Goal: Task Accomplishment & Management: Complete application form

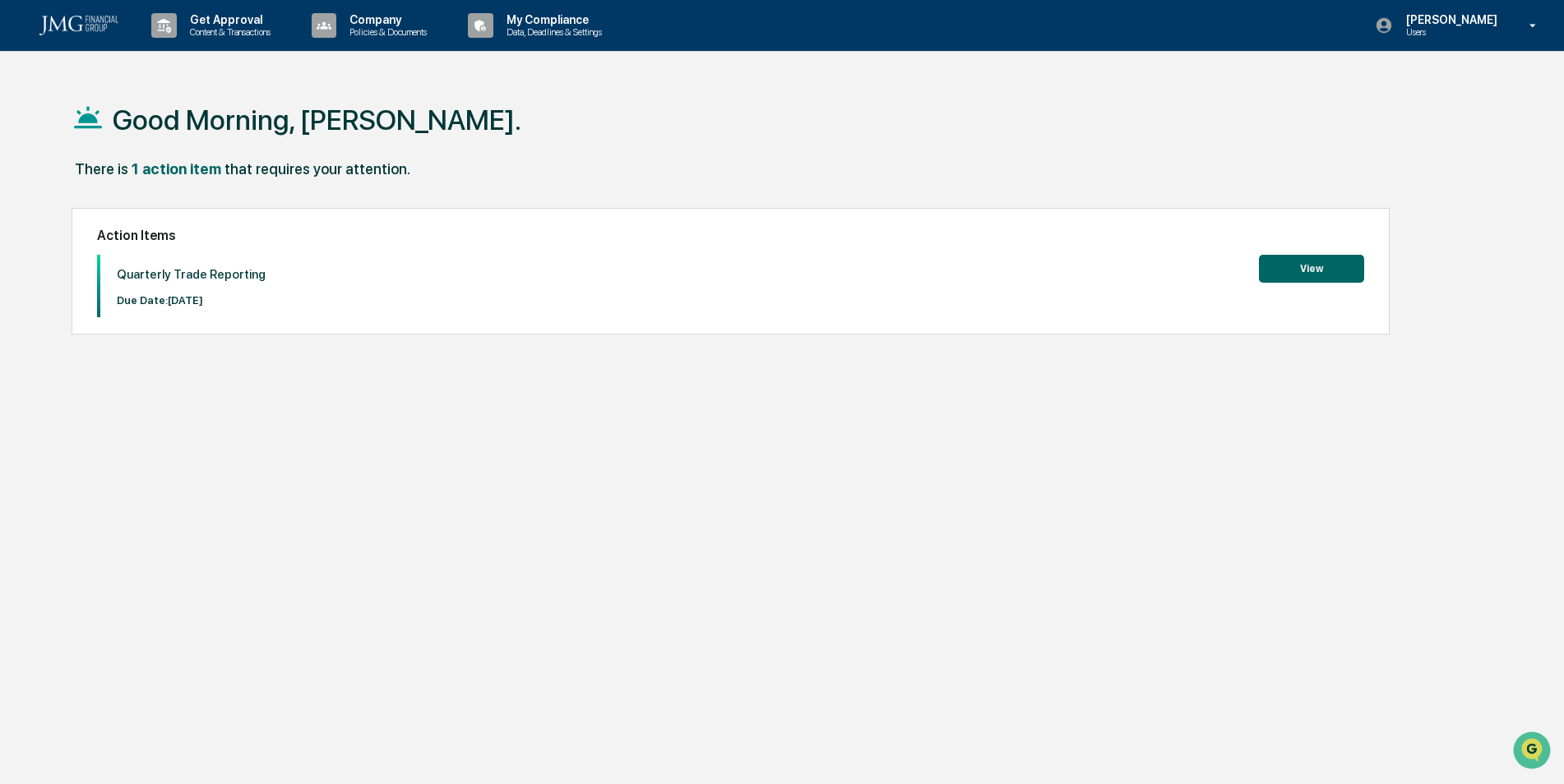
click at [1307, 266] on button "View" at bounding box center [1311, 269] width 105 height 28
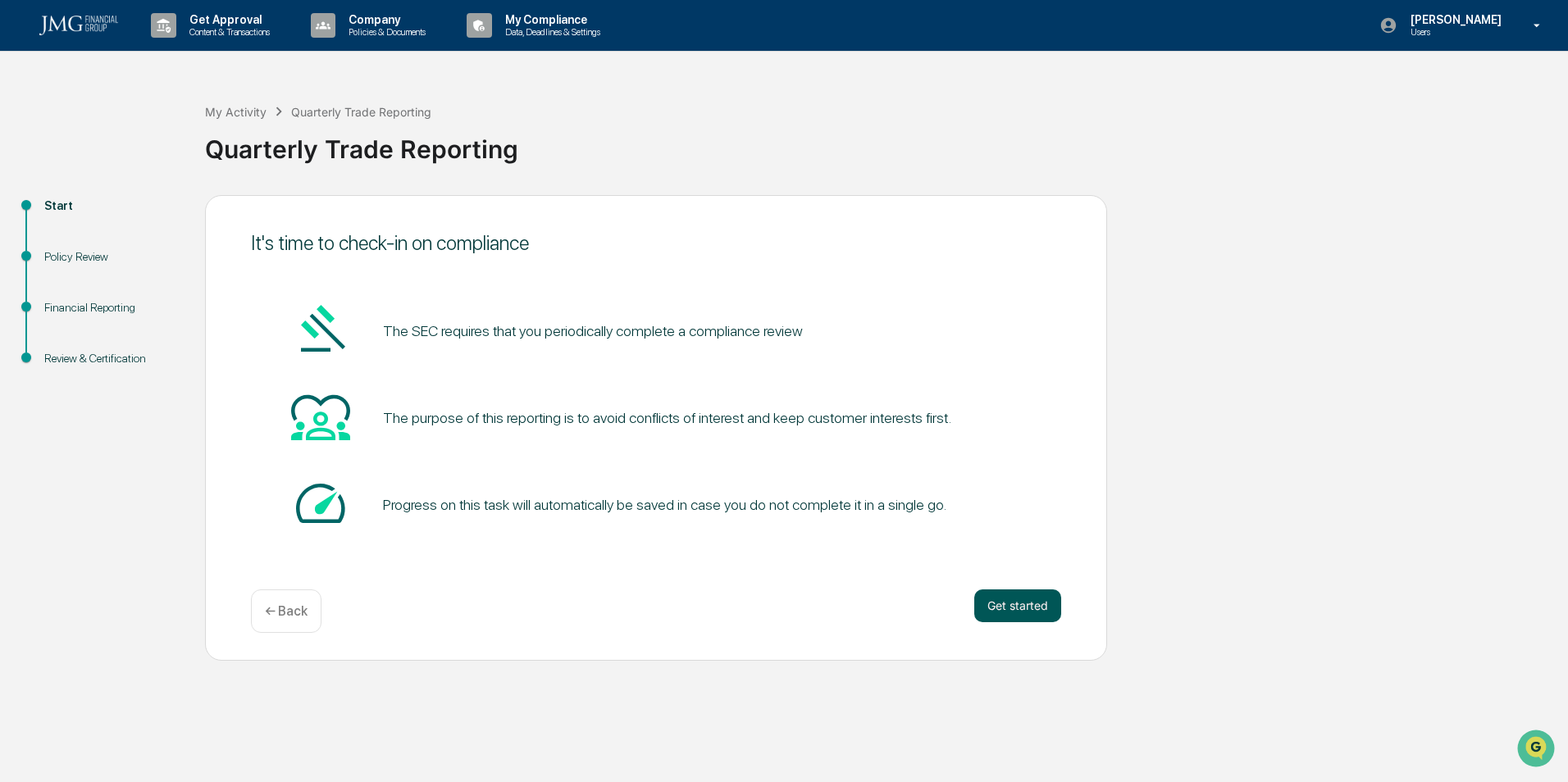
click at [987, 602] on button "Get started" at bounding box center [1017, 606] width 87 height 33
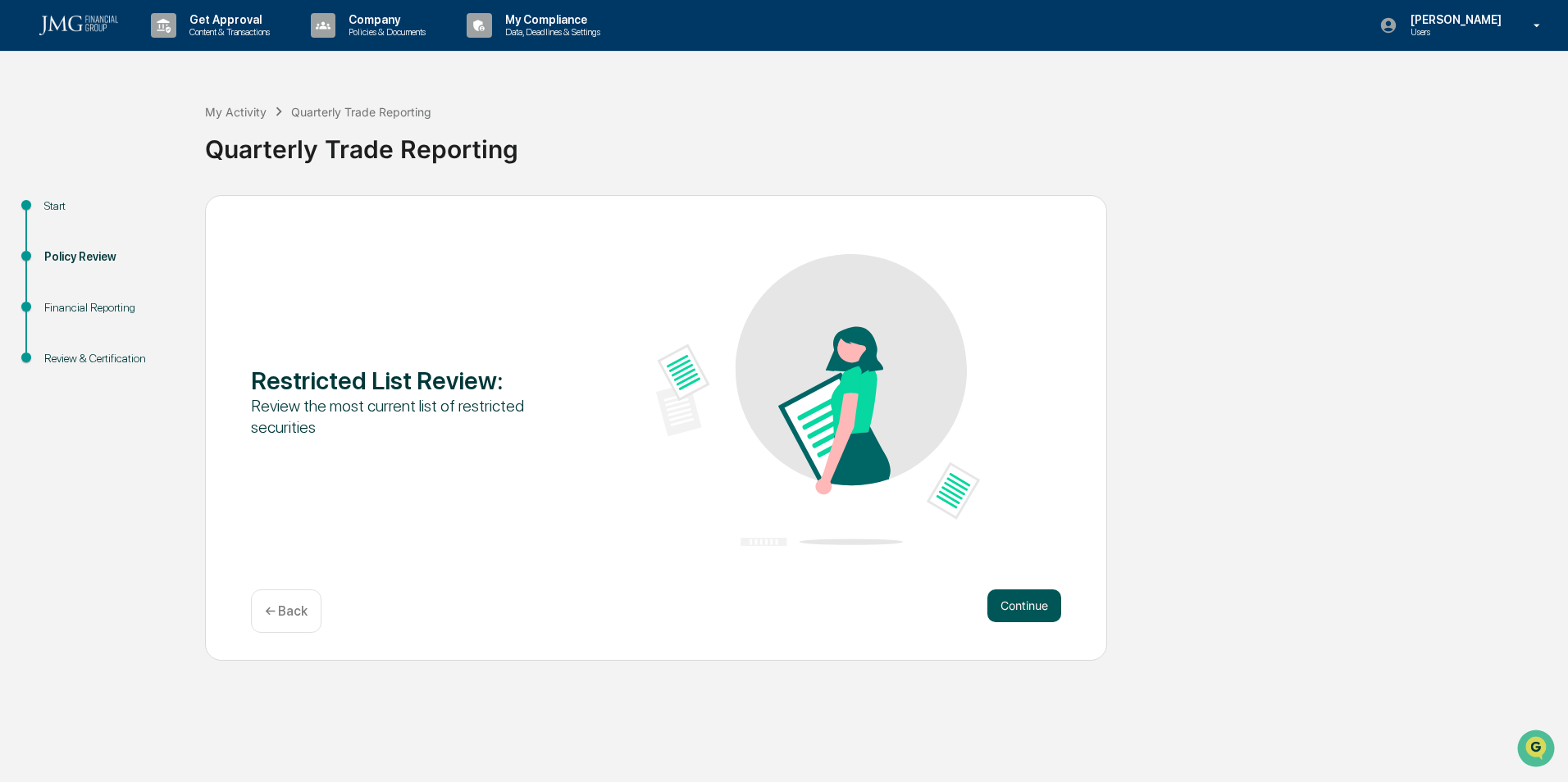
click at [1006, 604] on button "Continue" at bounding box center [1024, 606] width 74 height 33
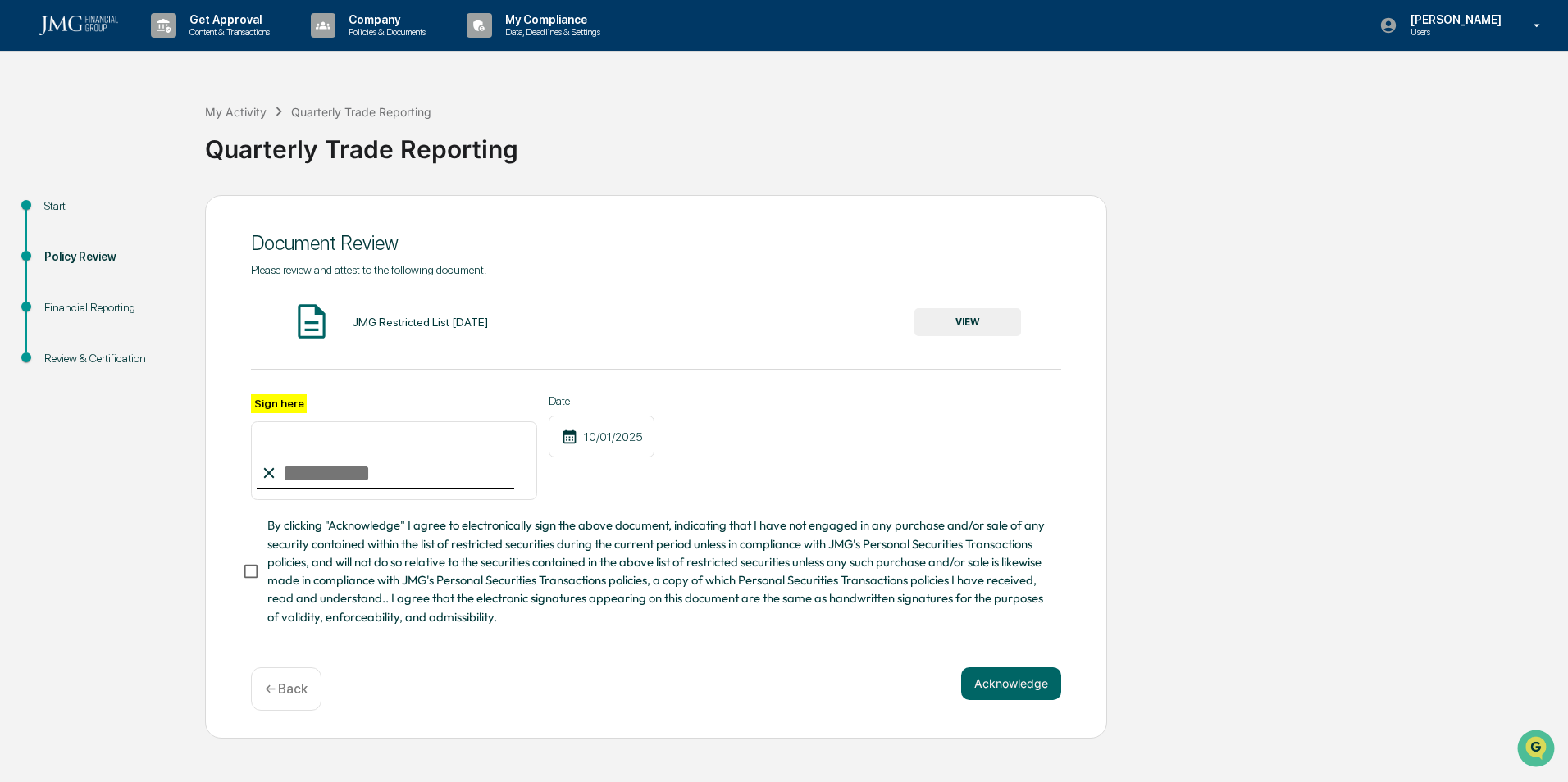
click at [319, 446] on input "Sign here" at bounding box center [394, 460] width 286 height 79
type input "**********"
click at [996, 693] on button "Acknowledge" at bounding box center [1011, 684] width 100 height 33
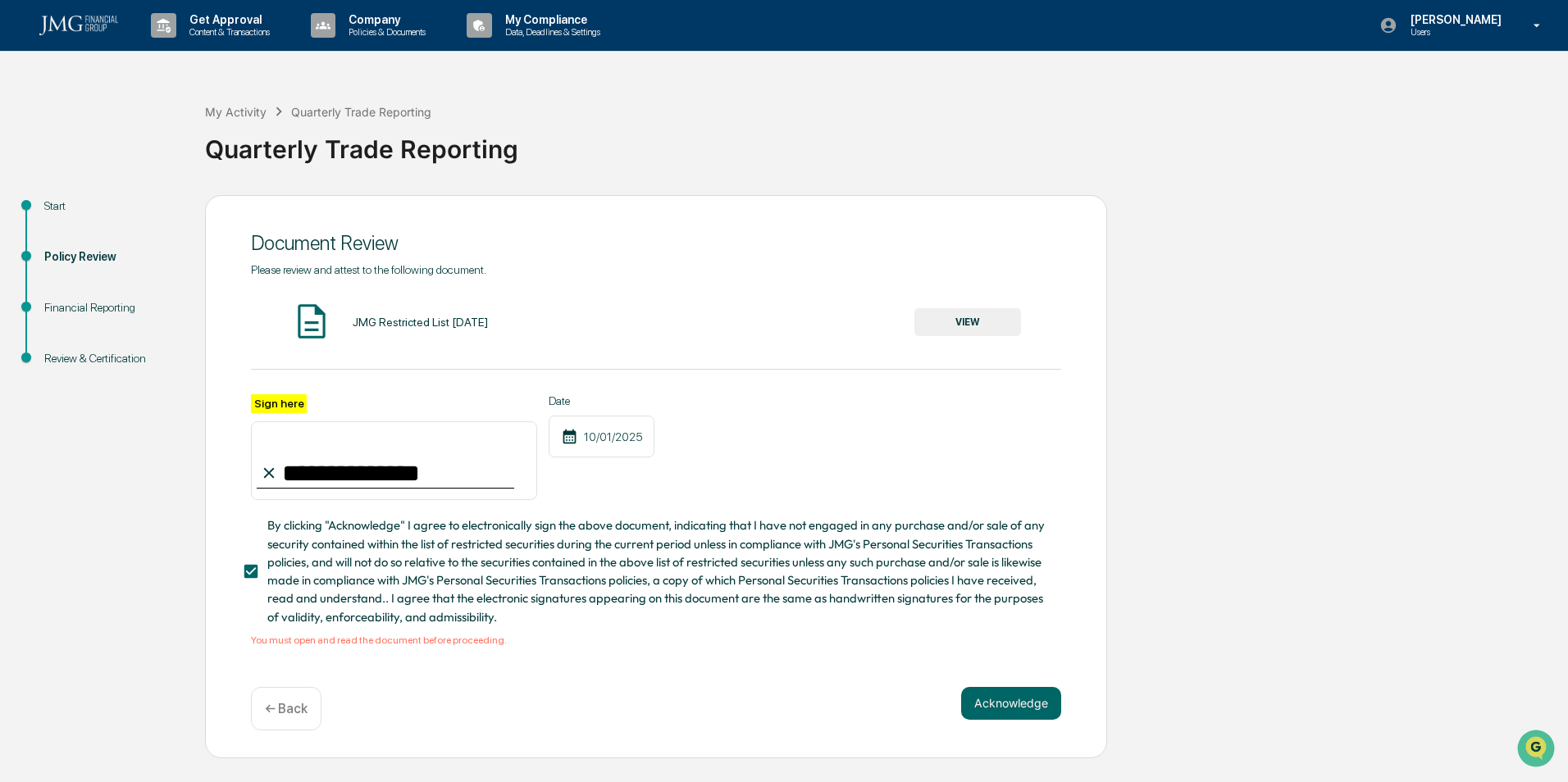
click at [413, 326] on div "JMG Restricted List [DATE]" at bounding box center [420, 322] width 136 height 13
click at [964, 322] on button "VIEW" at bounding box center [967, 322] width 107 height 28
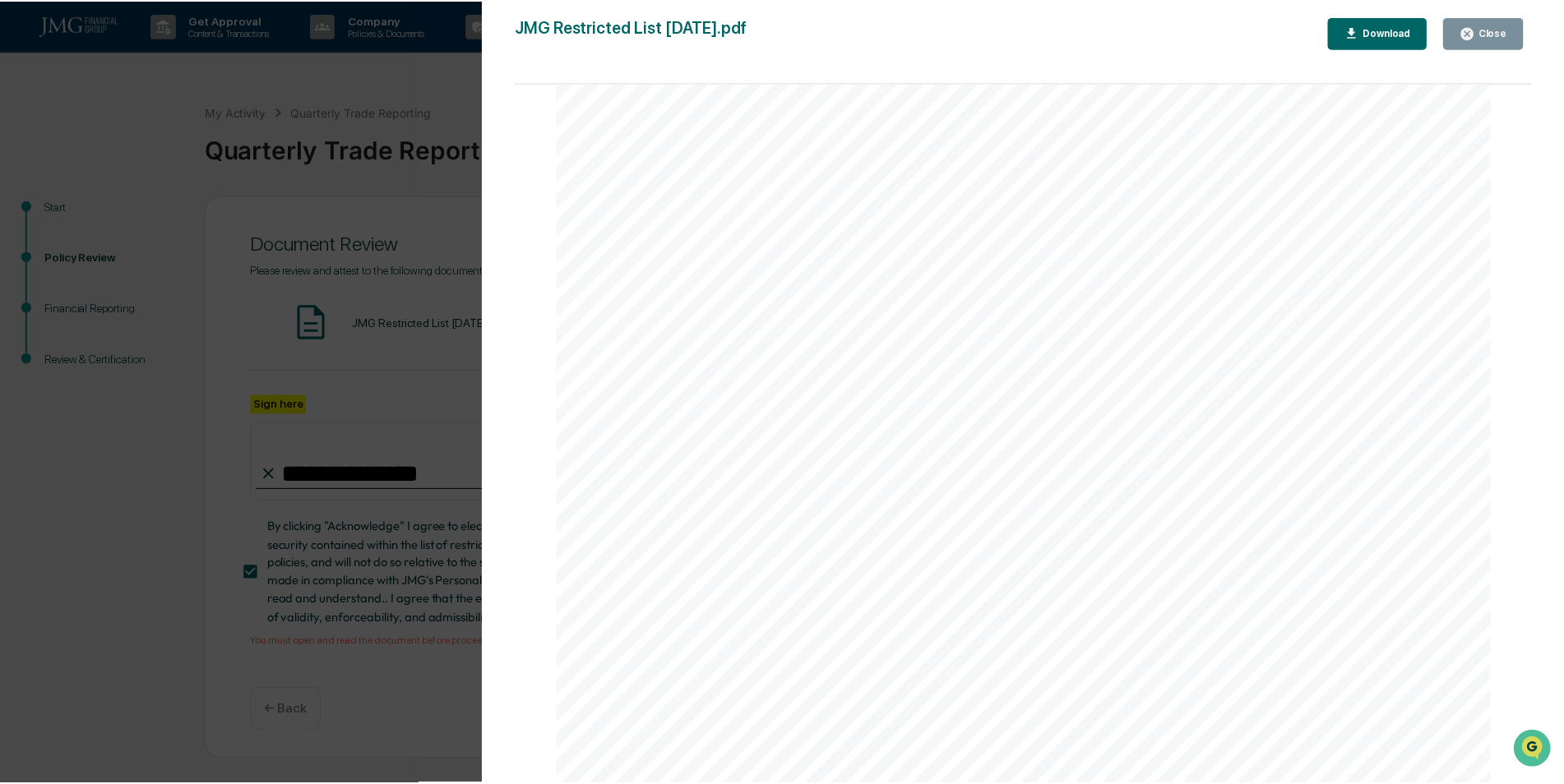
scroll to position [607, 0]
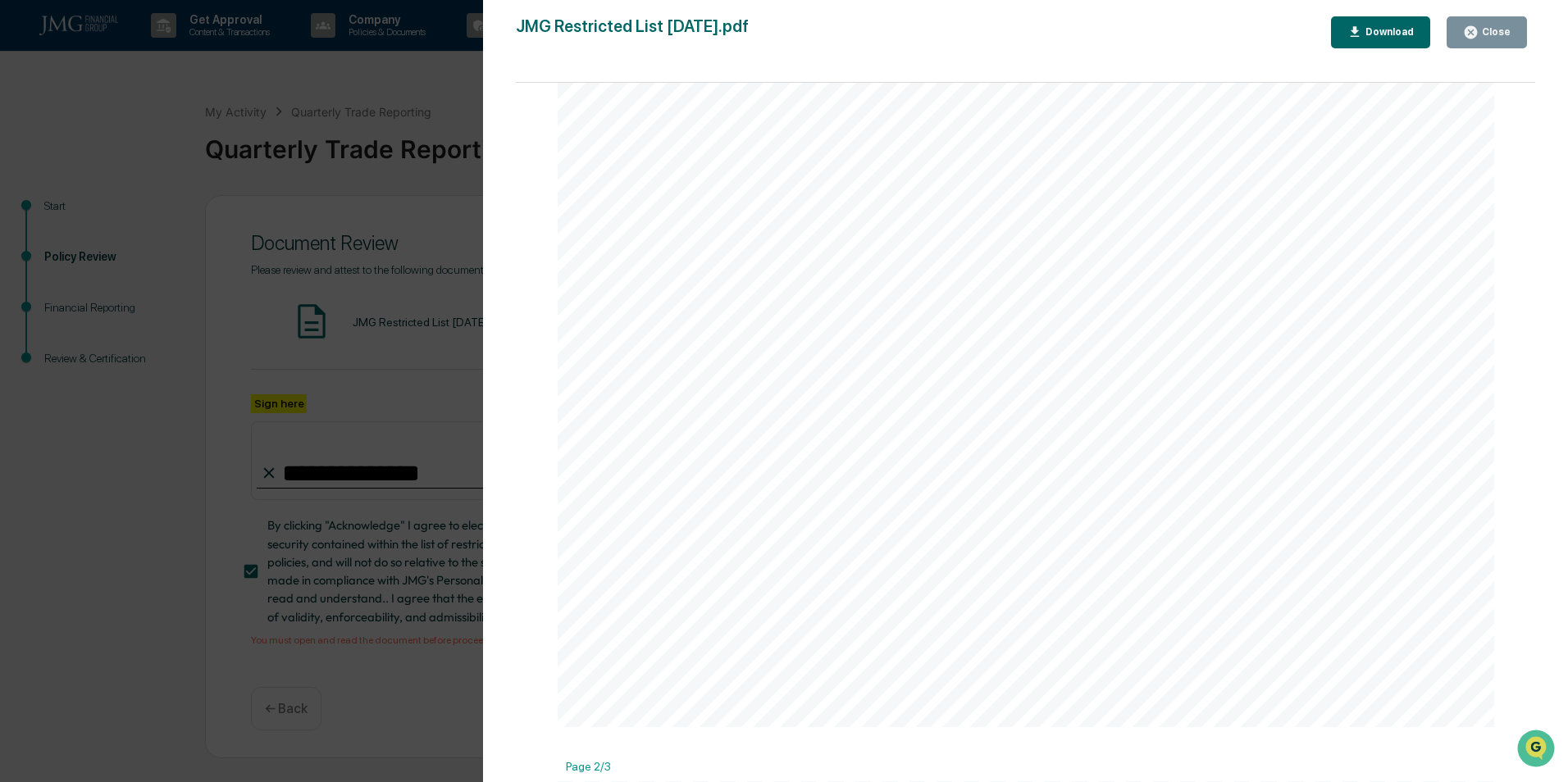
click at [1463, 44] on button "Close" at bounding box center [1486, 32] width 80 height 32
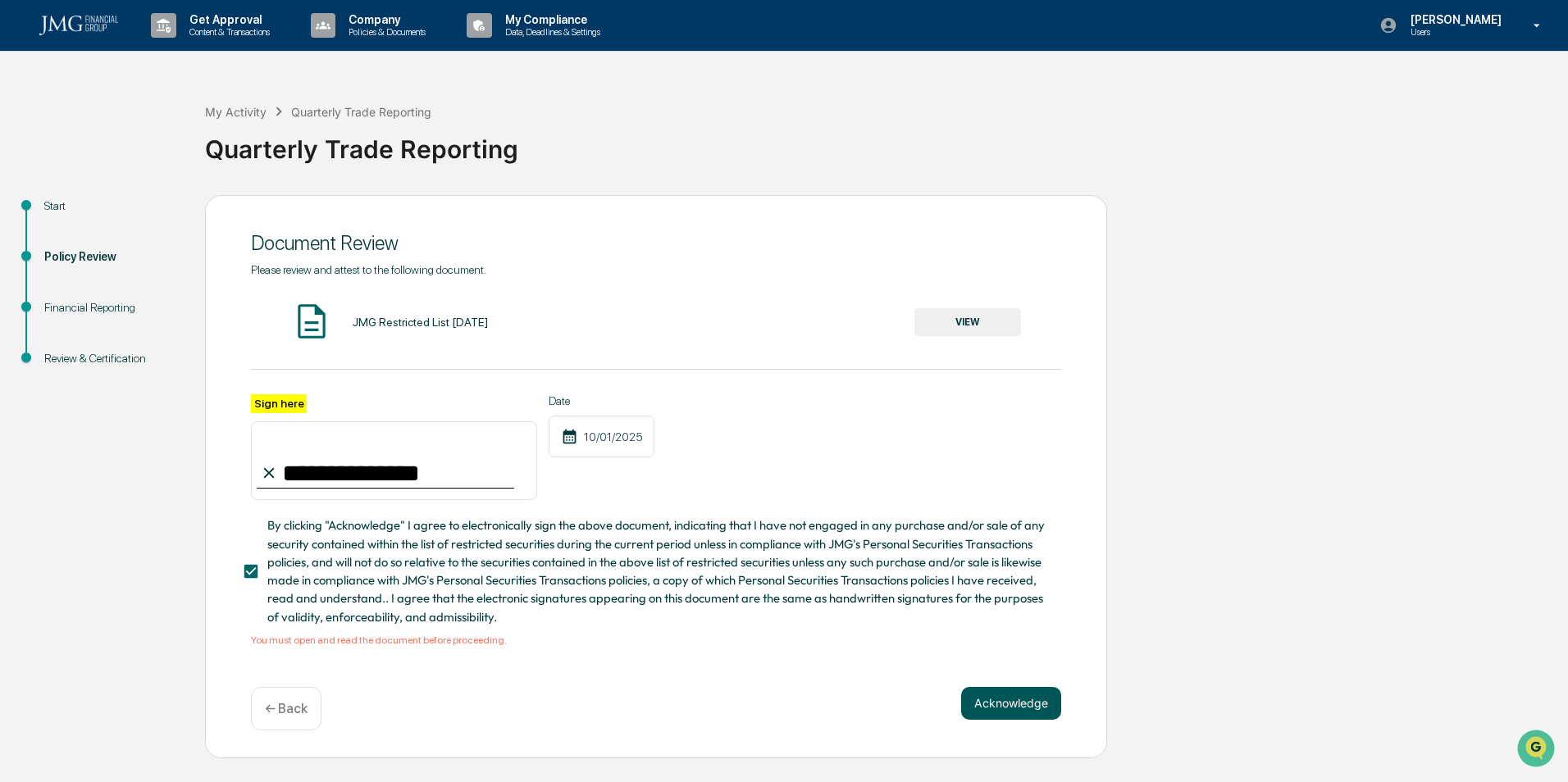
click at [1016, 694] on button "Acknowledge" at bounding box center [1011, 703] width 100 height 33
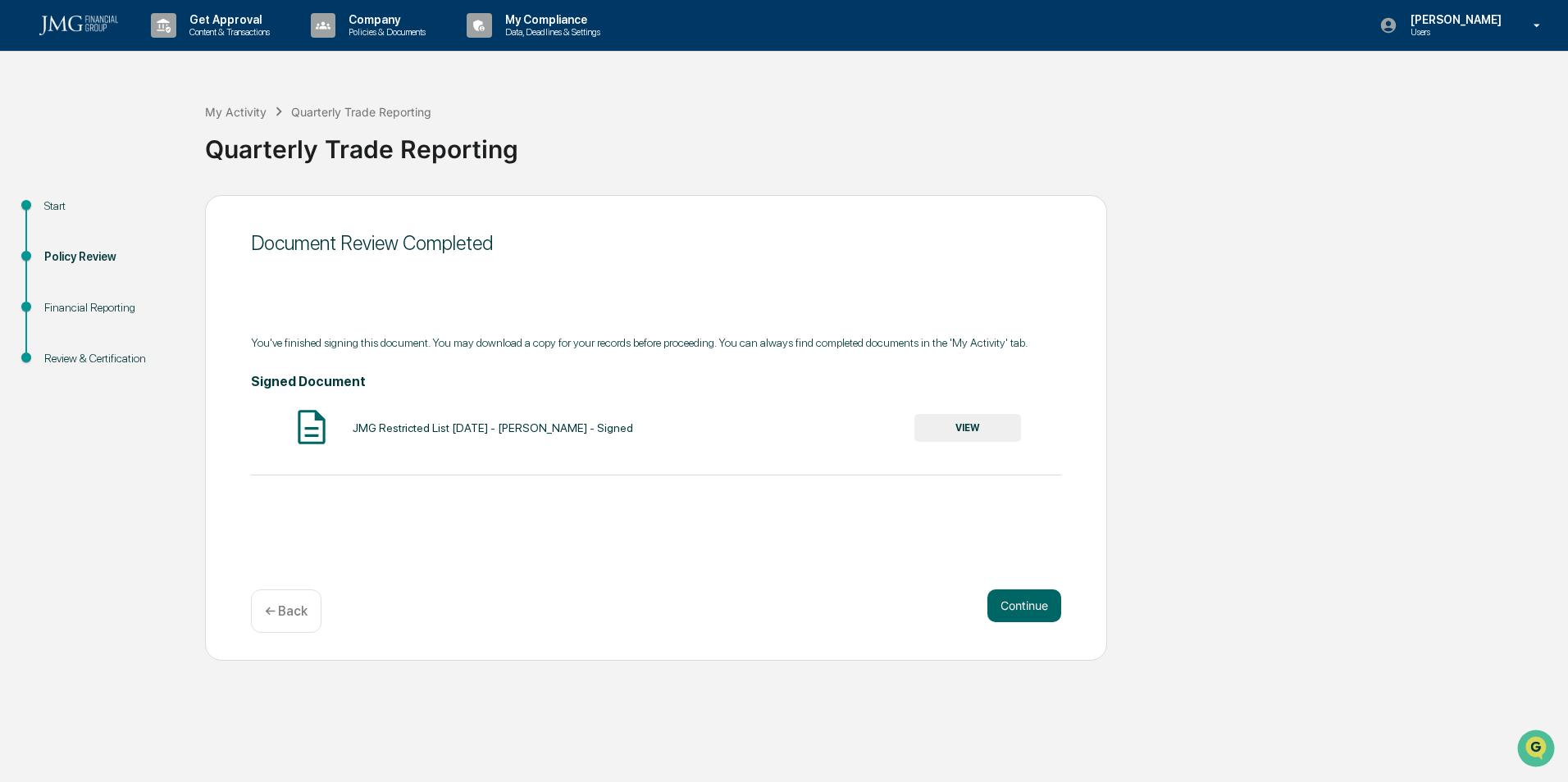
click at [978, 428] on button "VIEW" at bounding box center [967, 428] width 107 height 28
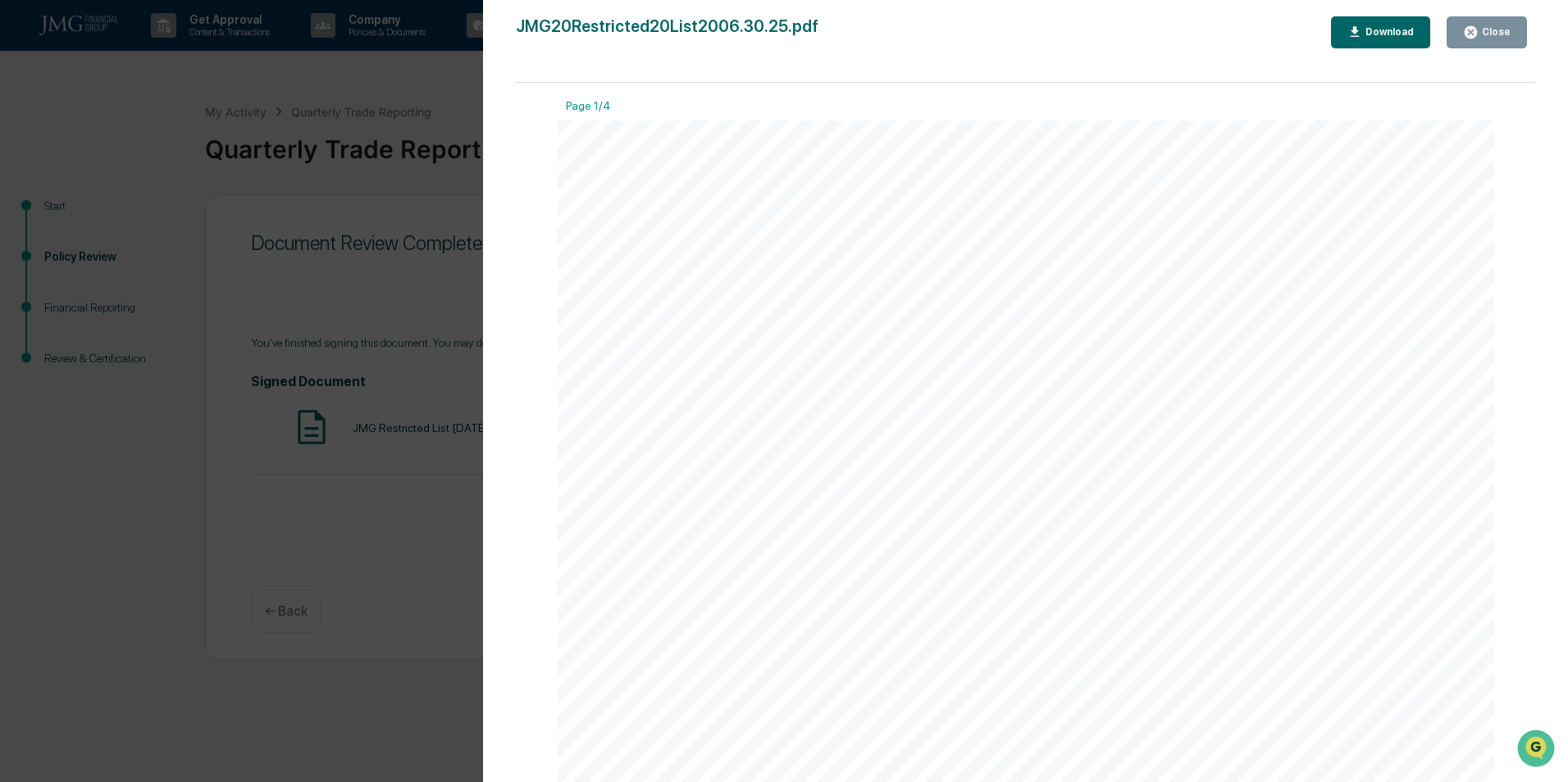
drag, startPoint x: 1518, startPoint y: 34, endPoint x: 1480, endPoint y: 76, distance: 56.6
click at [1518, 34] on button "Close" at bounding box center [1486, 32] width 80 height 32
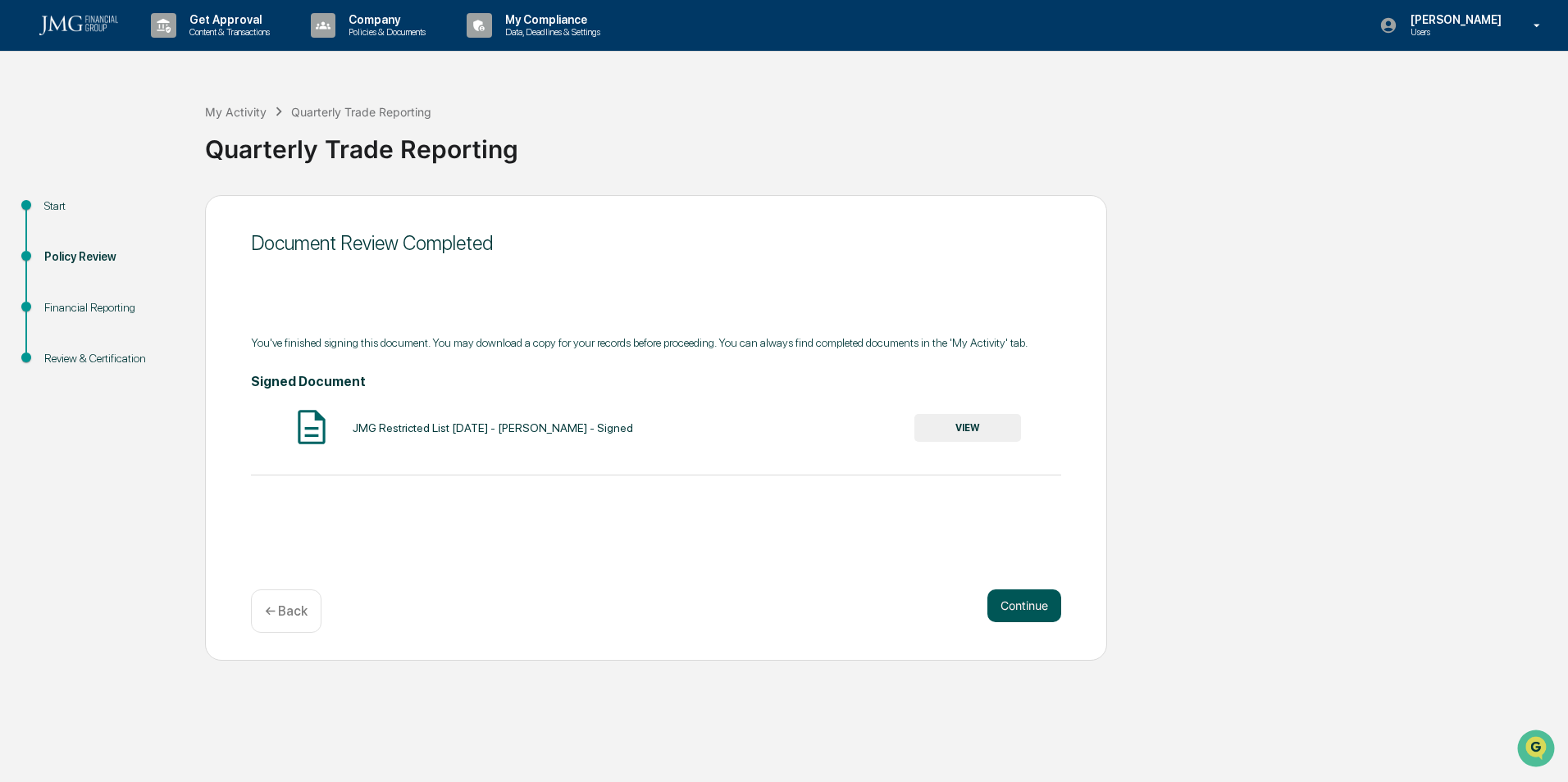
click at [1016, 603] on button "Continue" at bounding box center [1024, 606] width 74 height 33
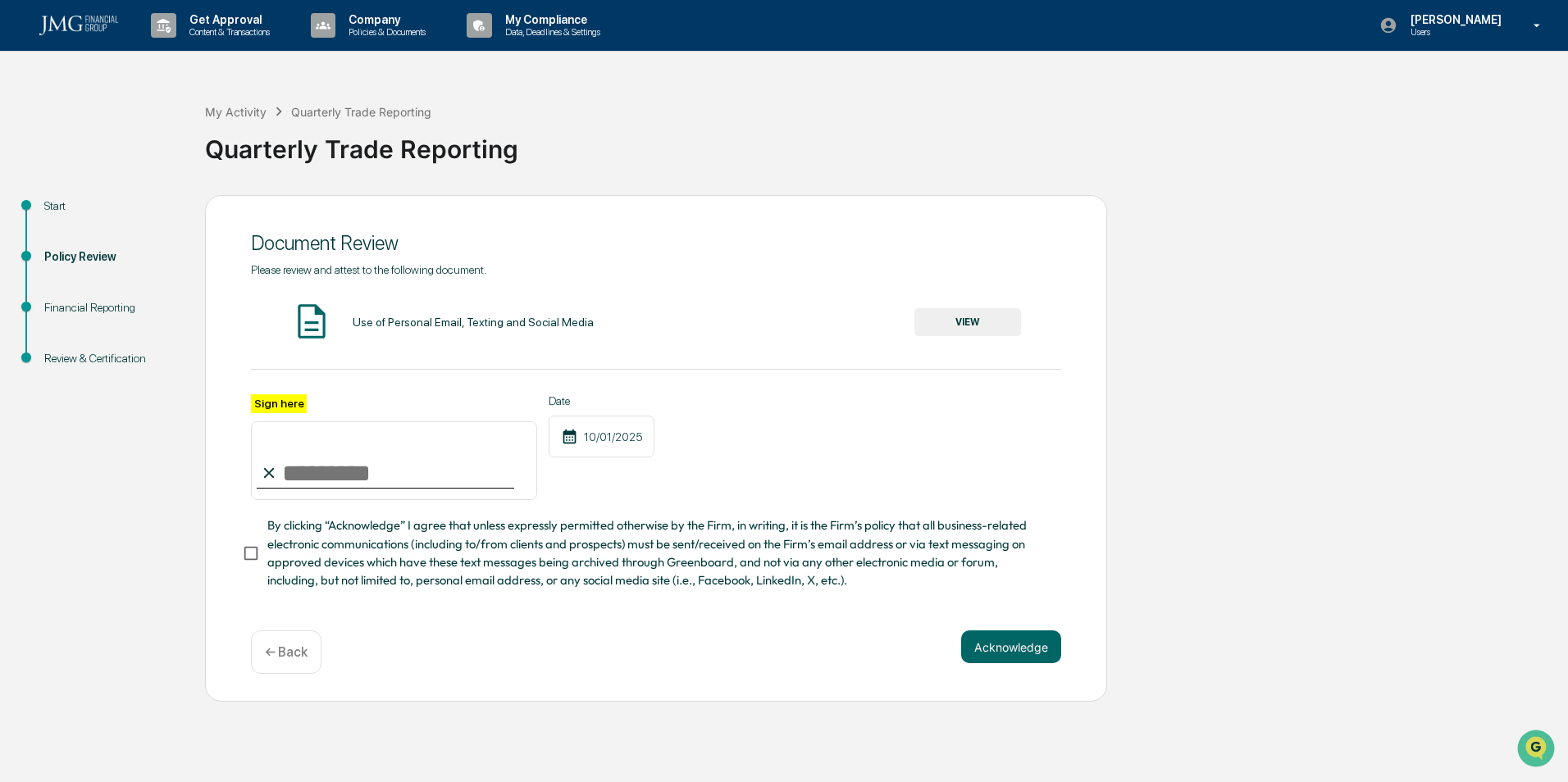
click at [505, 465] on input "Sign here" at bounding box center [394, 460] width 286 height 79
type input "**********"
click at [961, 335] on button "VIEW" at bounding box center [967, 322] width 107 height 28
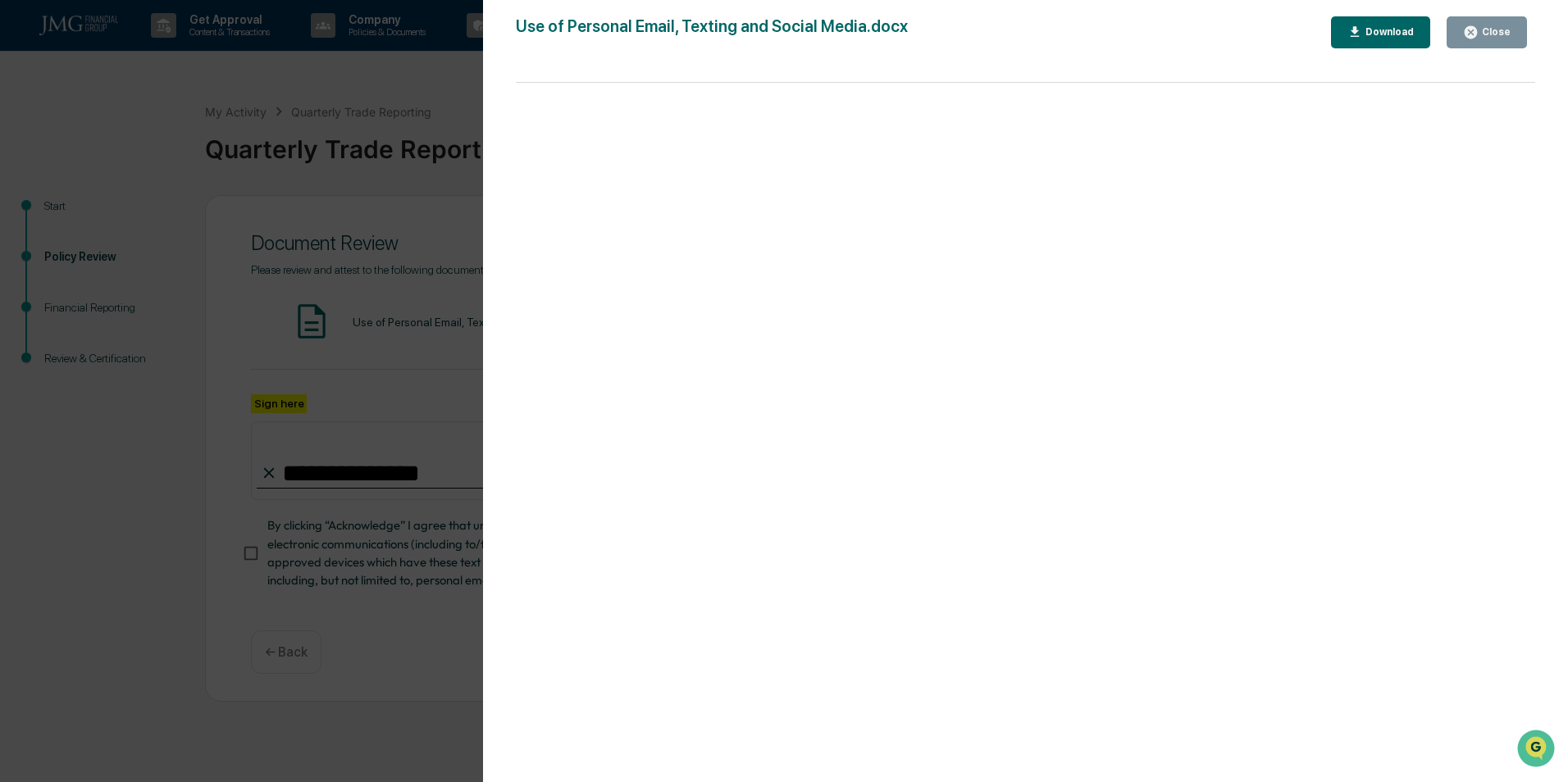
click at [1509, 29] on div "Close" at bounding box center [1494, 32] width 32 height 12
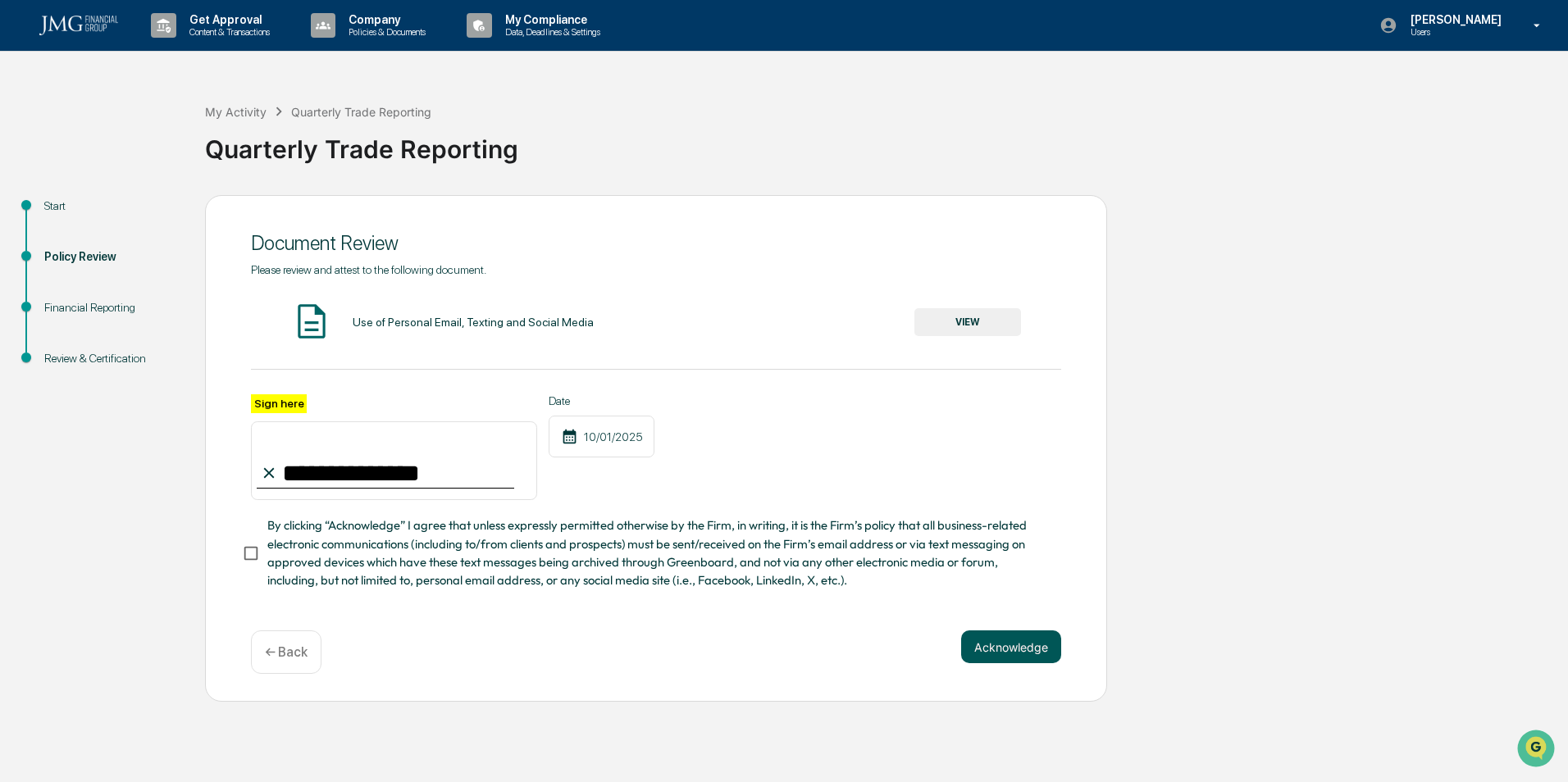
click at [1002, 650] on button "Acknowledge" at bounding box center [1011, 646] width 100 height 33
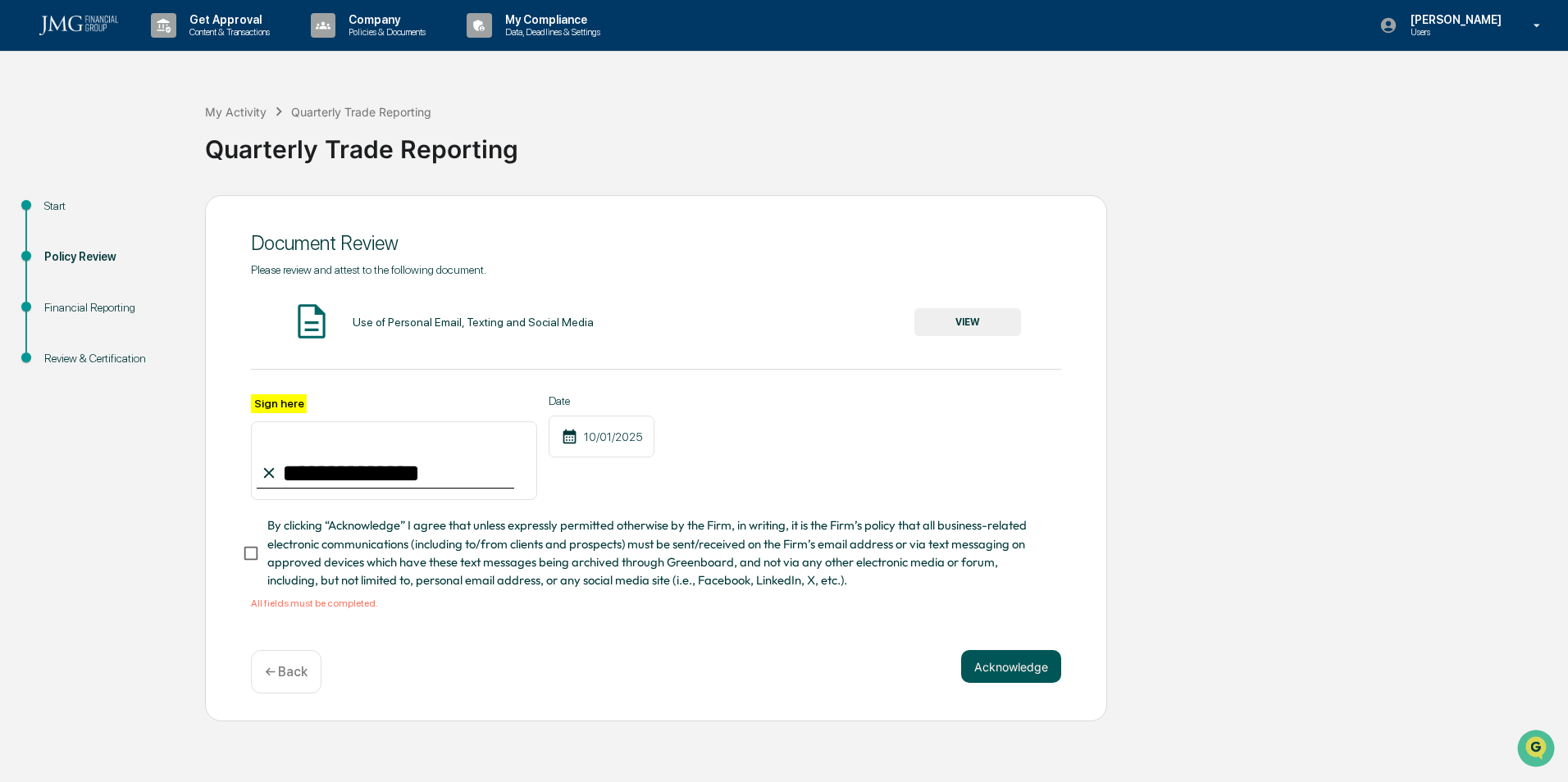
click at [1001, 663] on button "Acknowledge" at bounding box center [1011, 666] width 100 height 33
click at [240, 558] on div "**********" at bounding box center [656, 458] width 902 height 527
click at [241, 558] on div "**********" at bounding box center [656, 458] width 902 height 527
click at [961, 670] on button "Acknowledge" at bounding box center [1011, 666] width 100 height 33
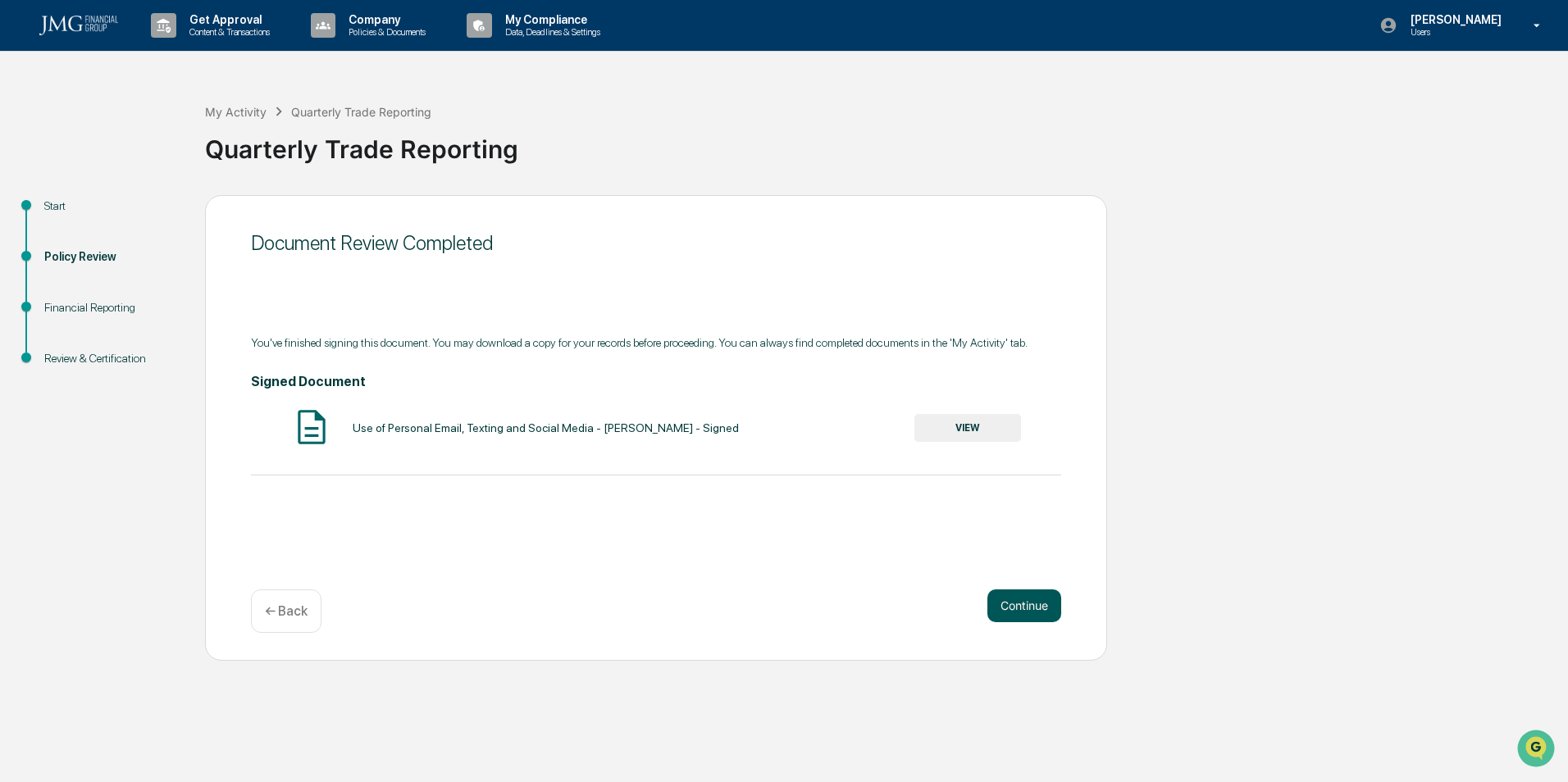
click at [1040, 621] on button "Continue" at bounding box center [1024, 606] width 74 height 33
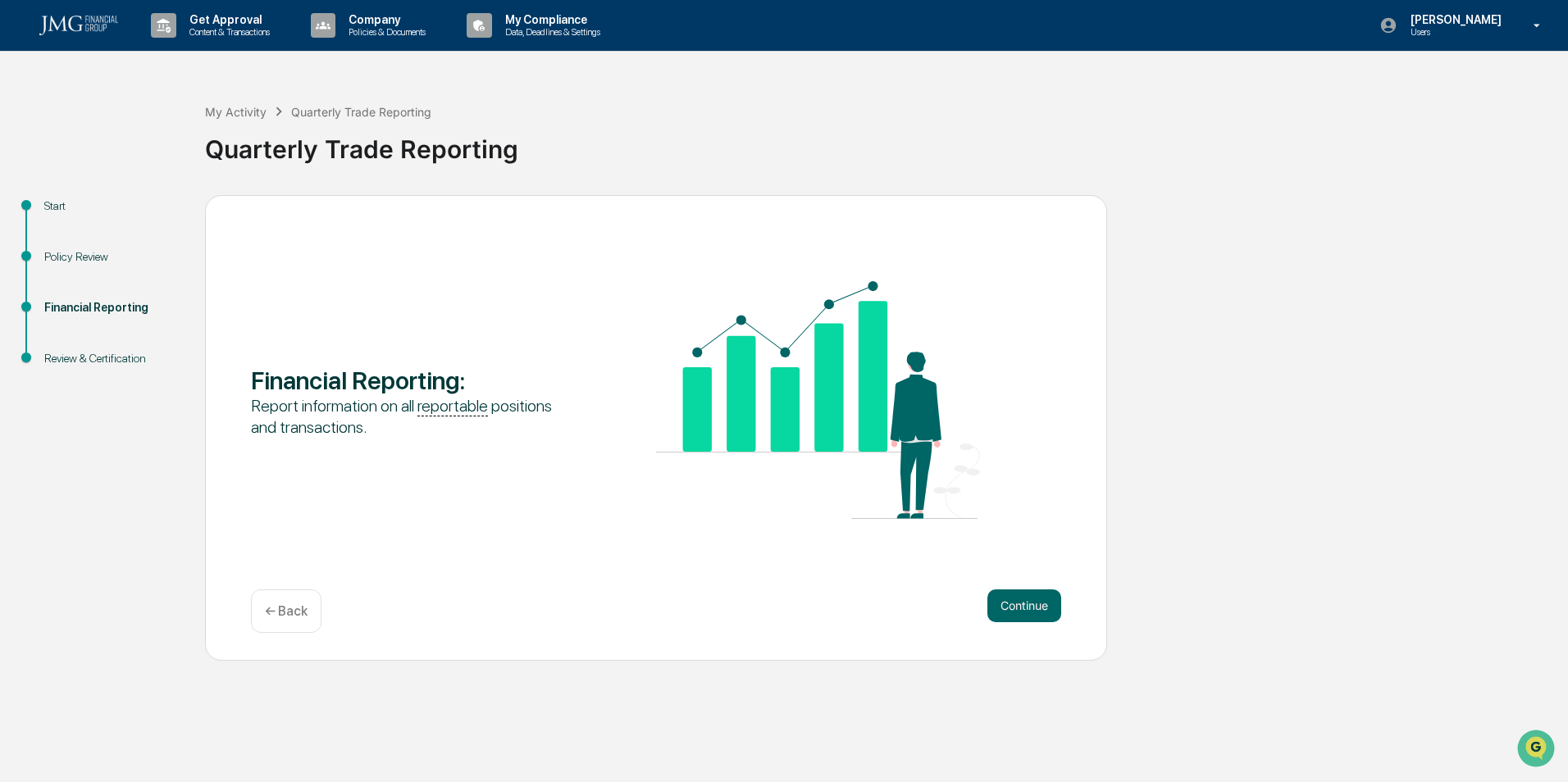
click at [1040, 621] on button "Continue" at bounding box center [1024, 606] width 74 height 33
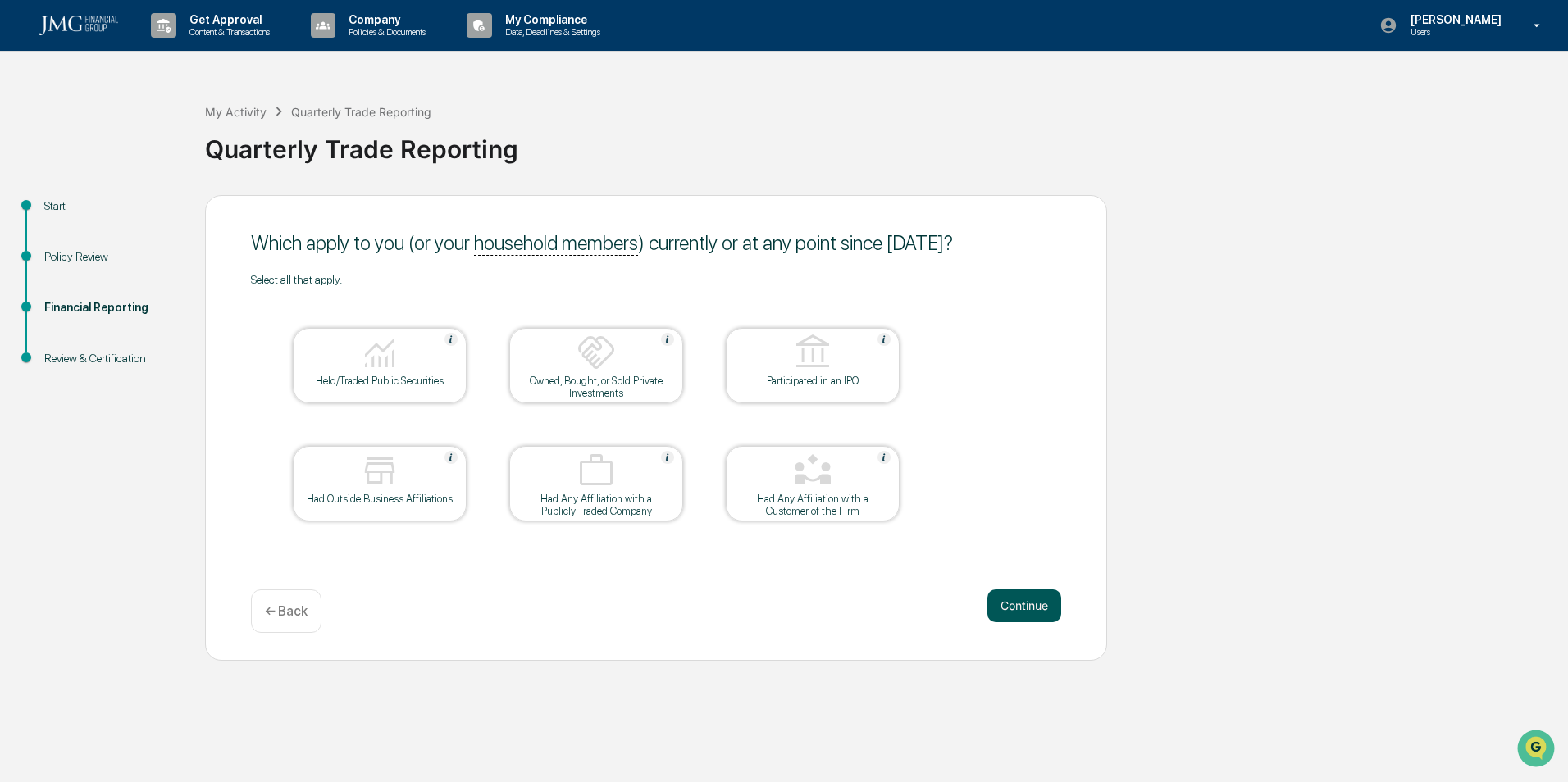
click at [1021, 606] on button "Continue" at bounding box center [1024, 606] width 74 height 33
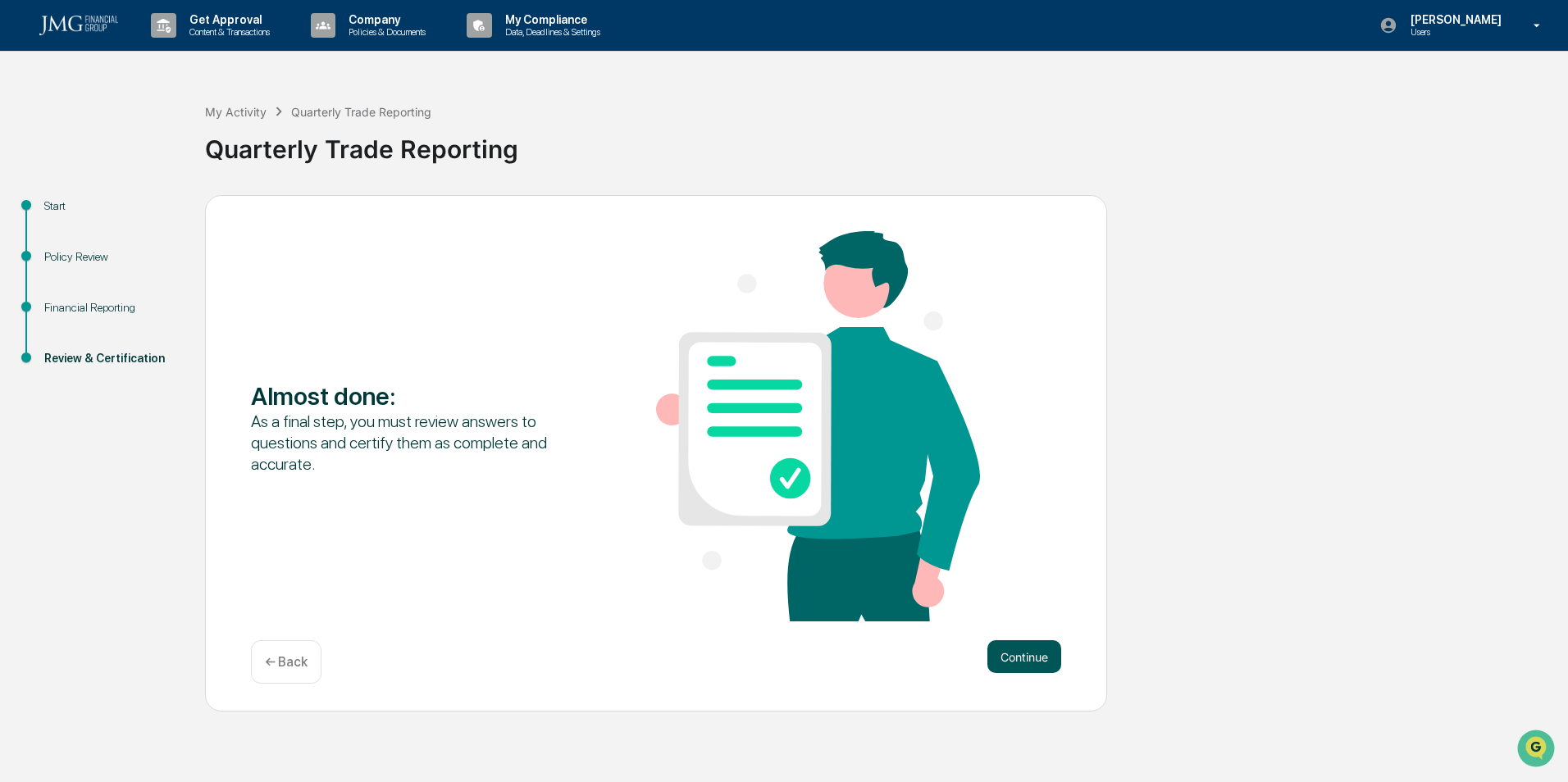
click at [1017, 671] on button "Continue" at bounding box center [1024, 656] width 74 height 33
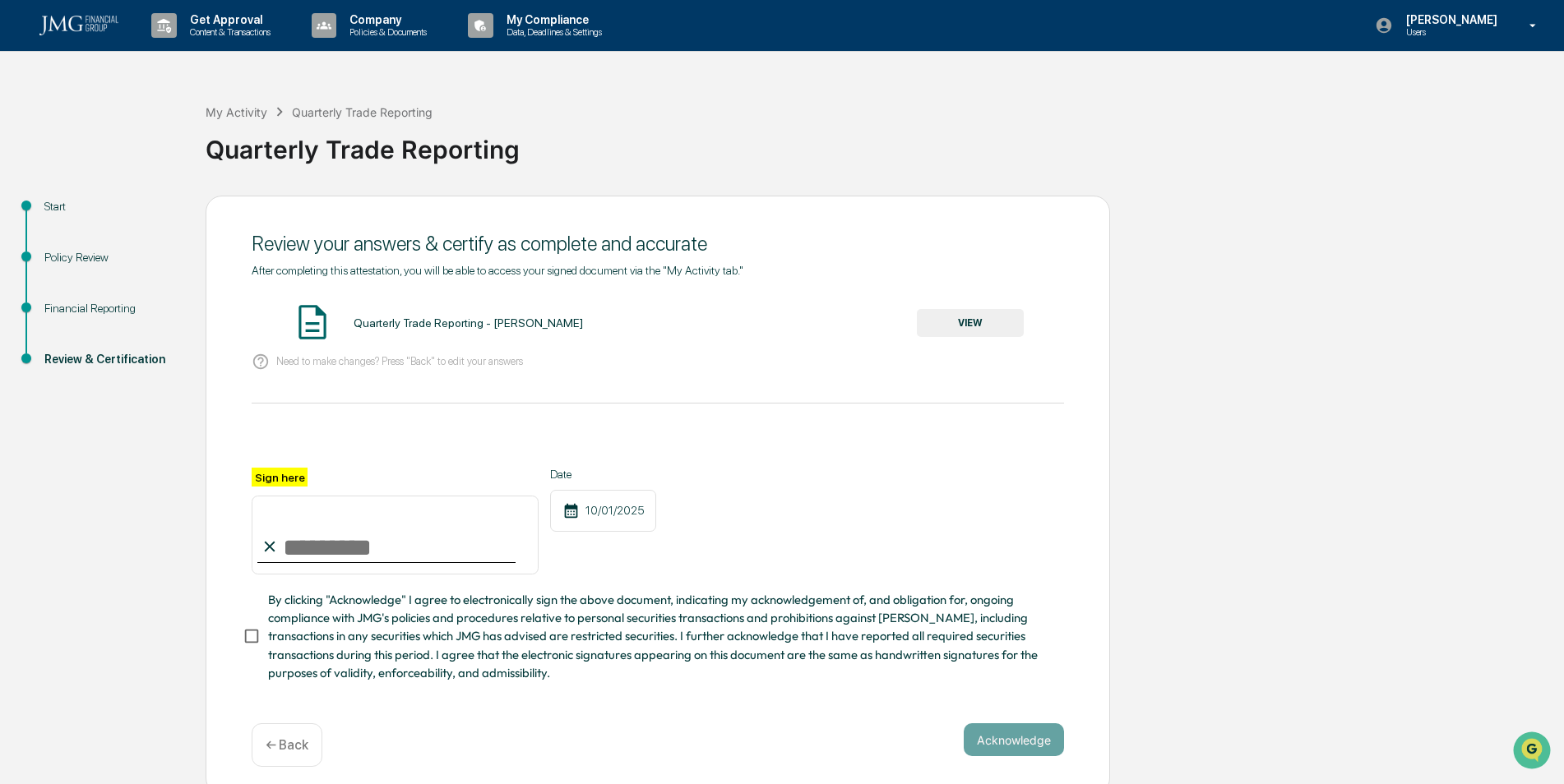
click at [276, 517] on input "Sign here" at bounding box center [395, 535] width 287 height 79
type input "**********"
click at [1016, 748] on button "Acknowledge" at bounding box center [1013, 739] width 100 height 33
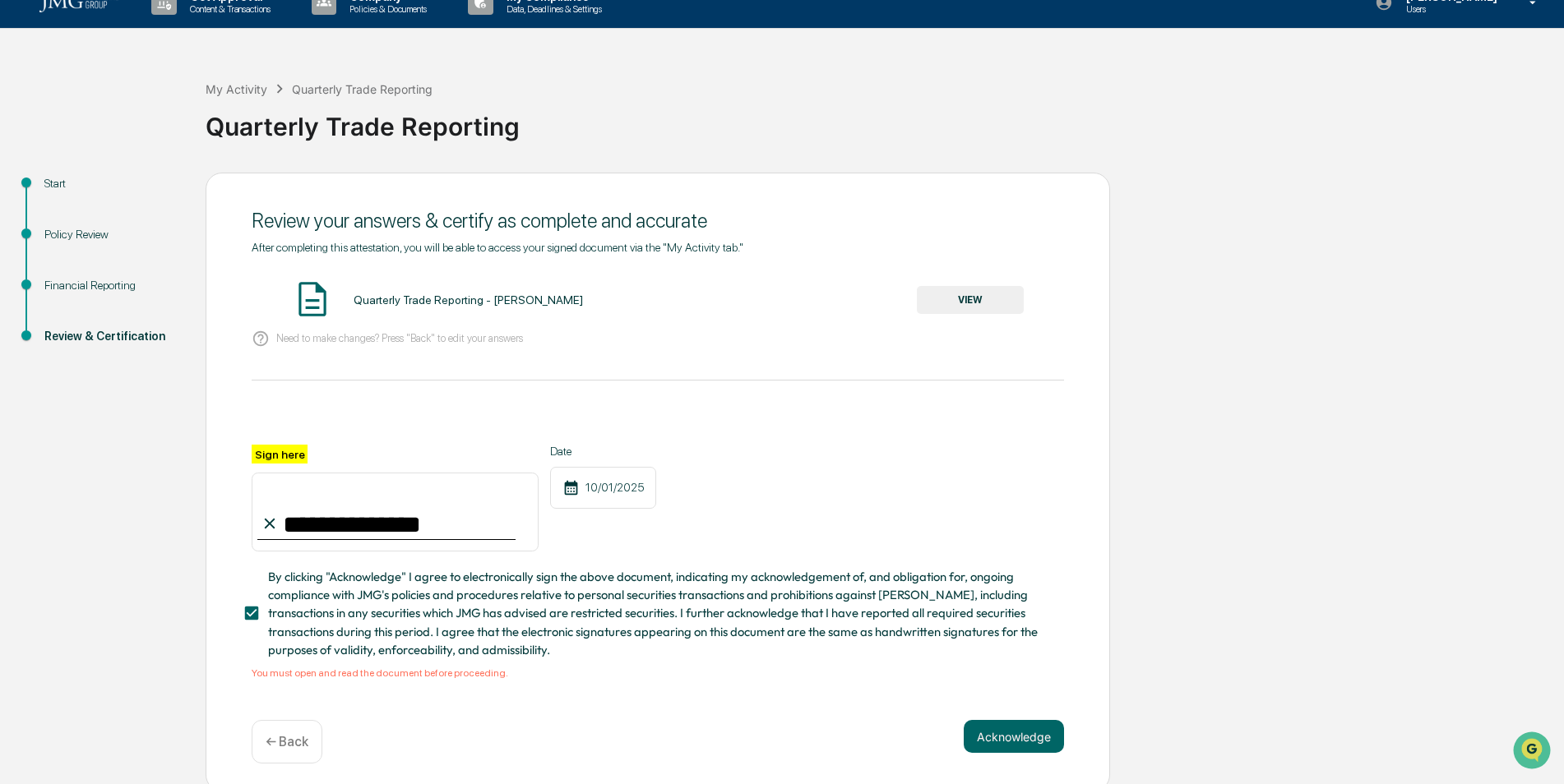
scroll to position [36, 0]
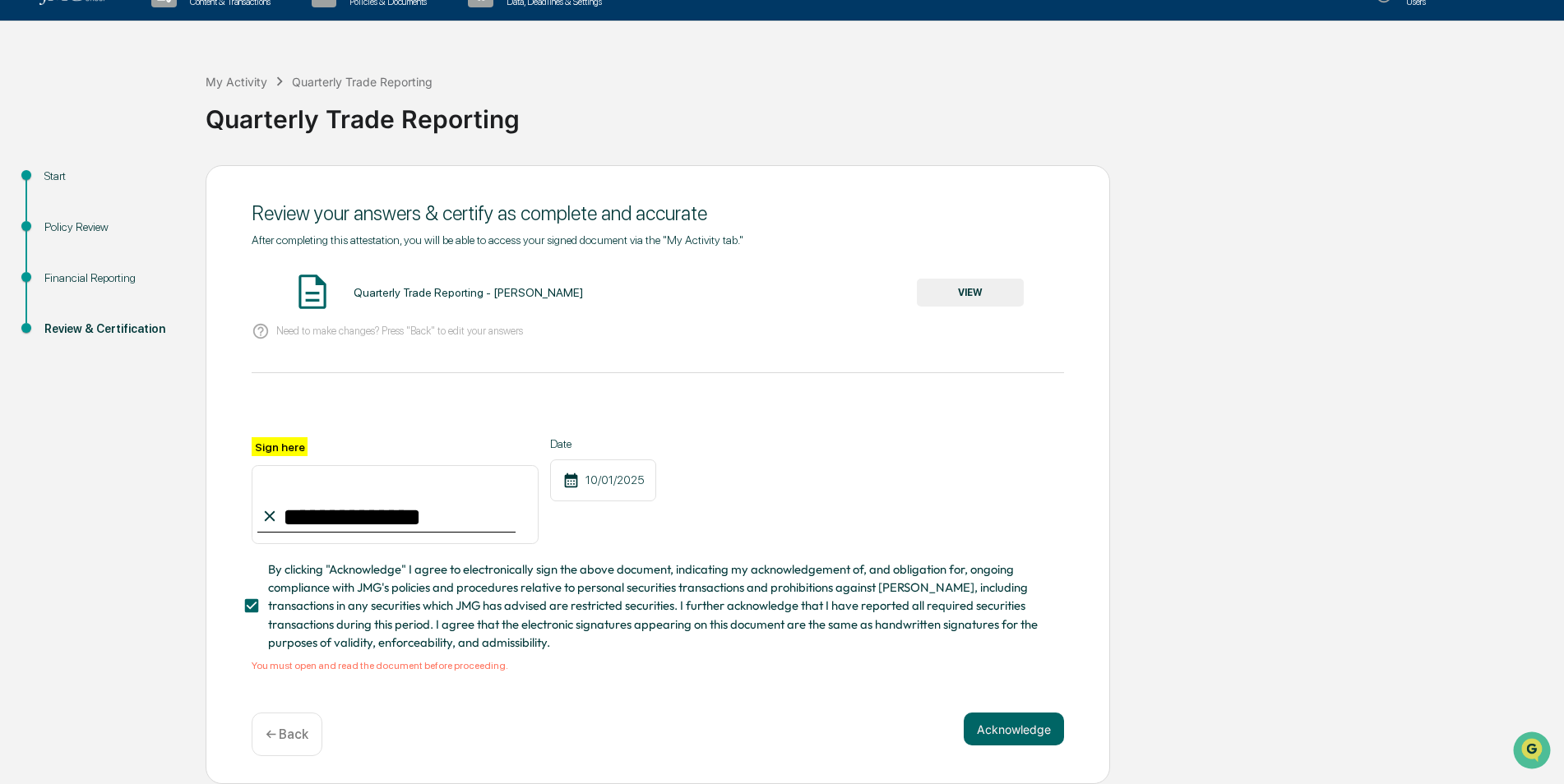
click at [954, 283] on button "VIEW" at bounding box center [969, 293] width 107 height 28
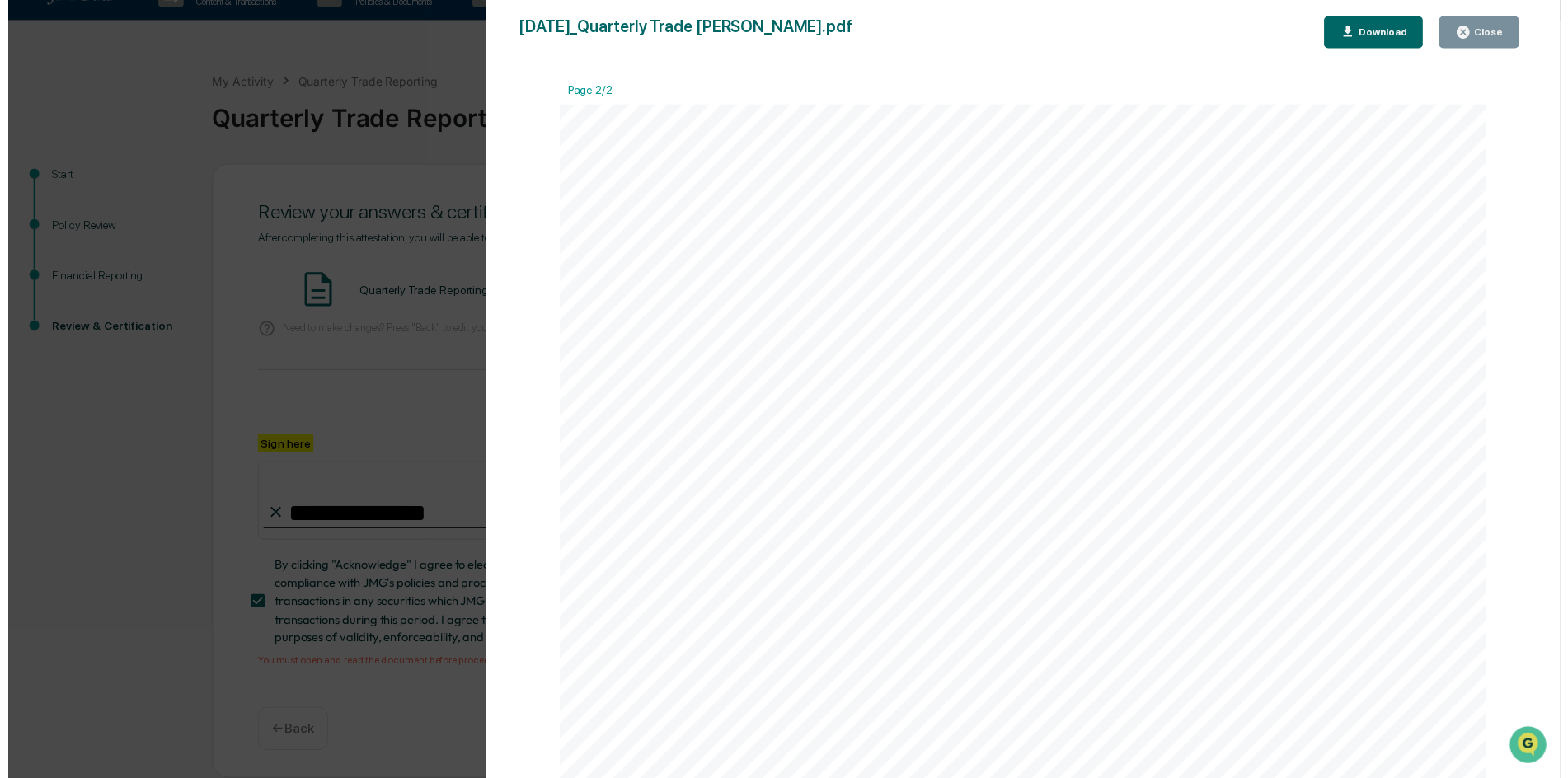
scroll to position [1401, 0]
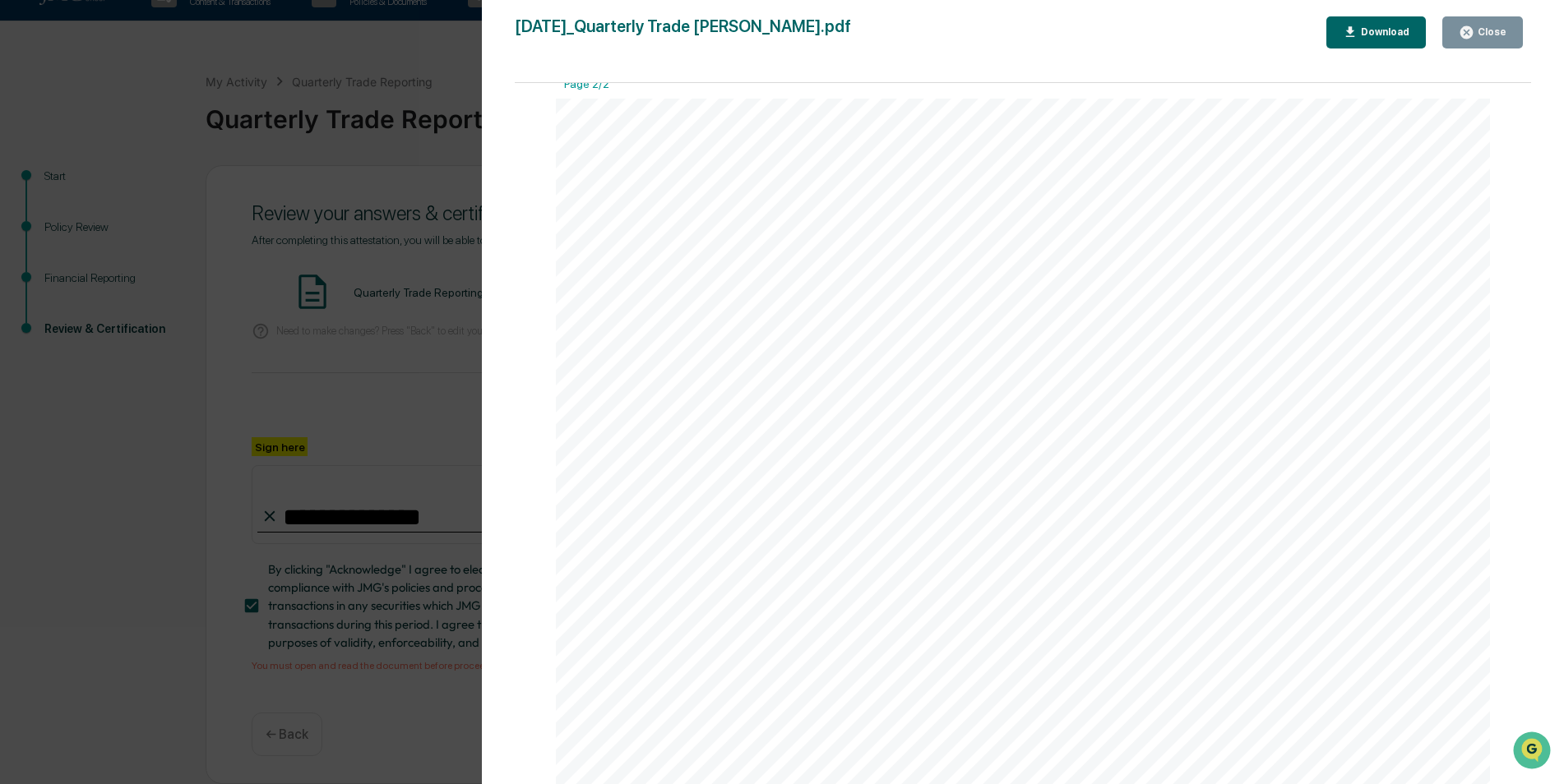
click at [1469, 41] on button "Close" at bounding box center [1482, 32] width 80 height 32
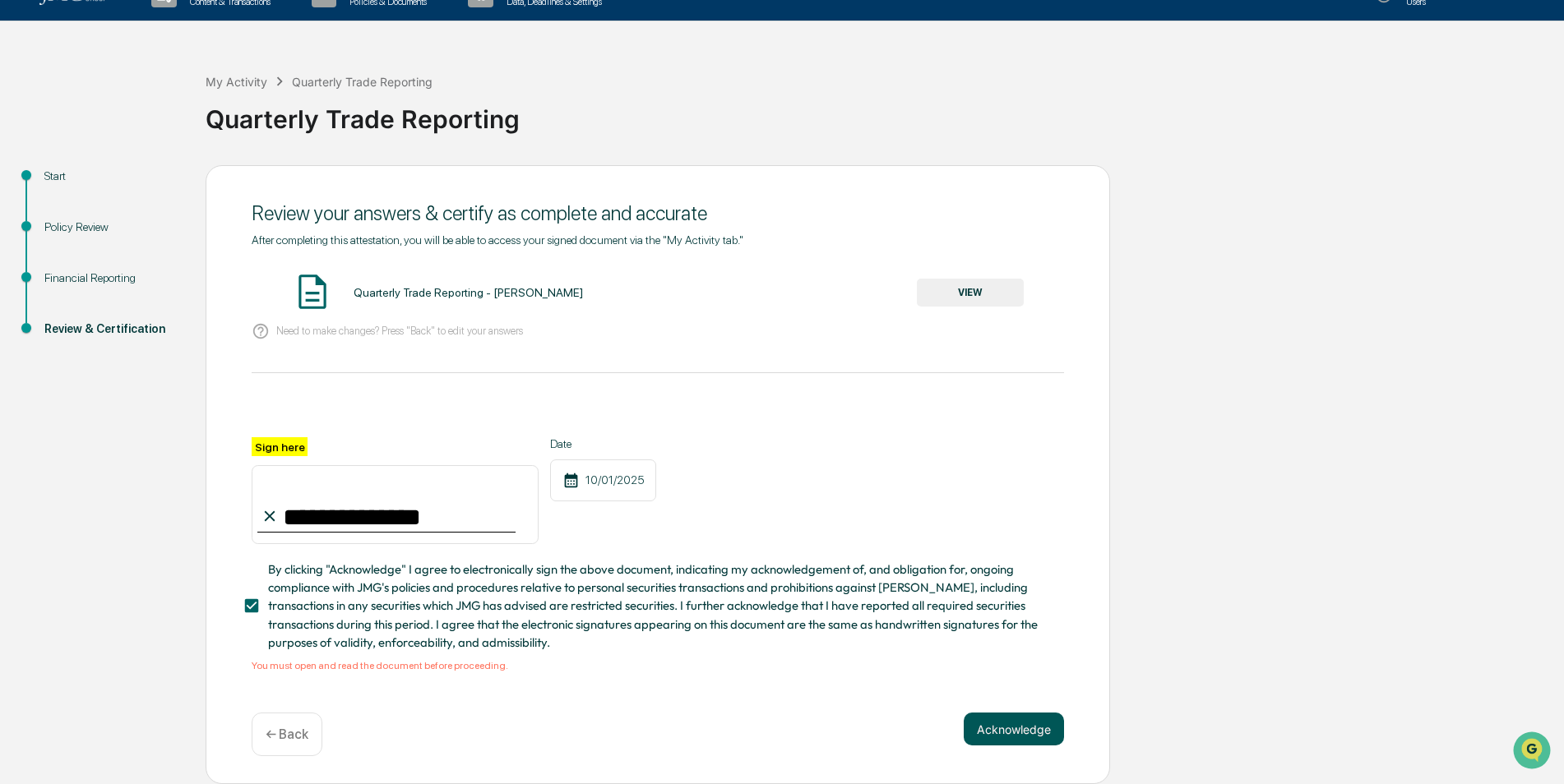
click at [1001, 718] on button "Acknowledge" at bounding box center [1013, 729] width 100 height 33
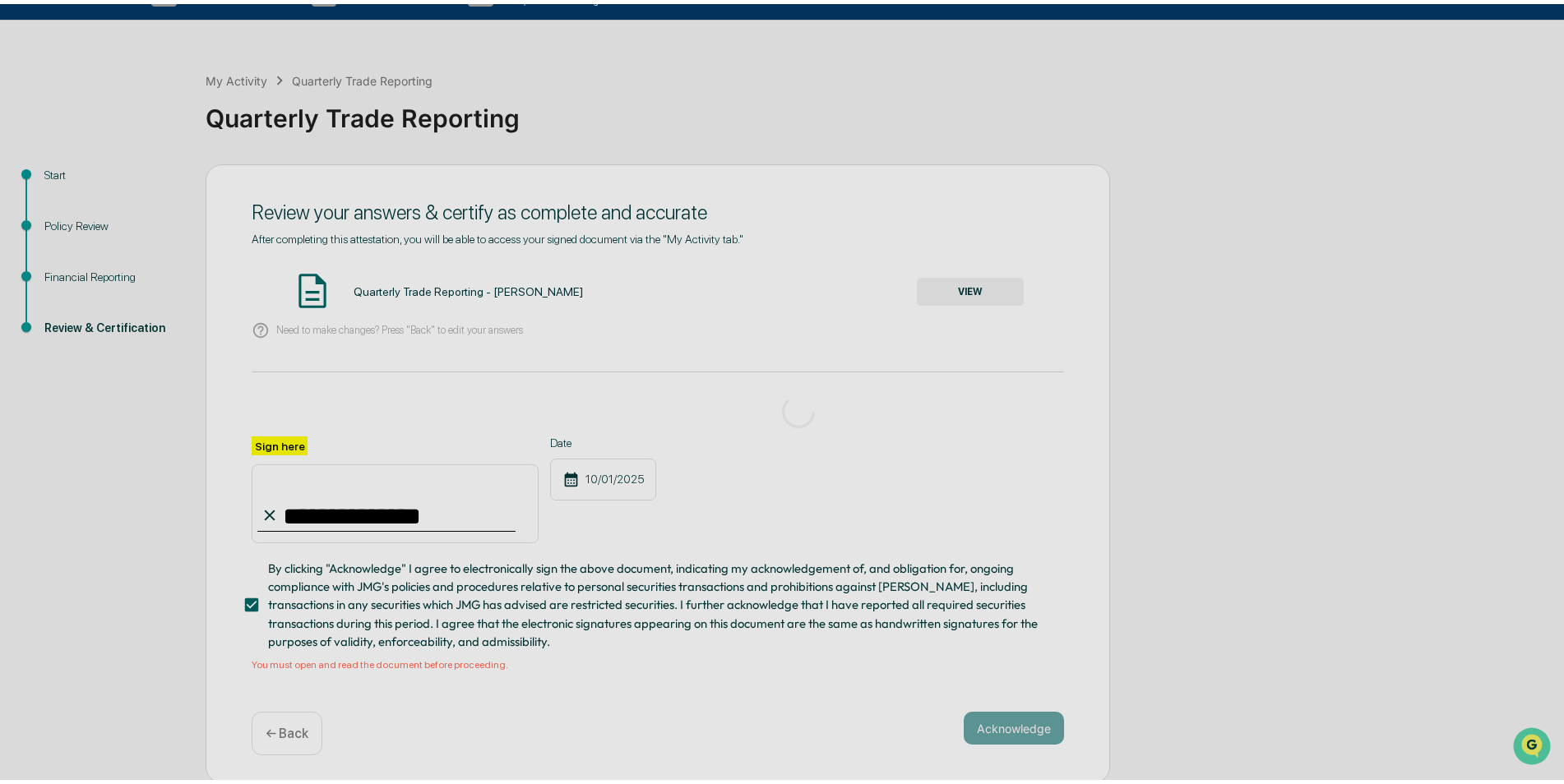
scroll to position [0, 0]
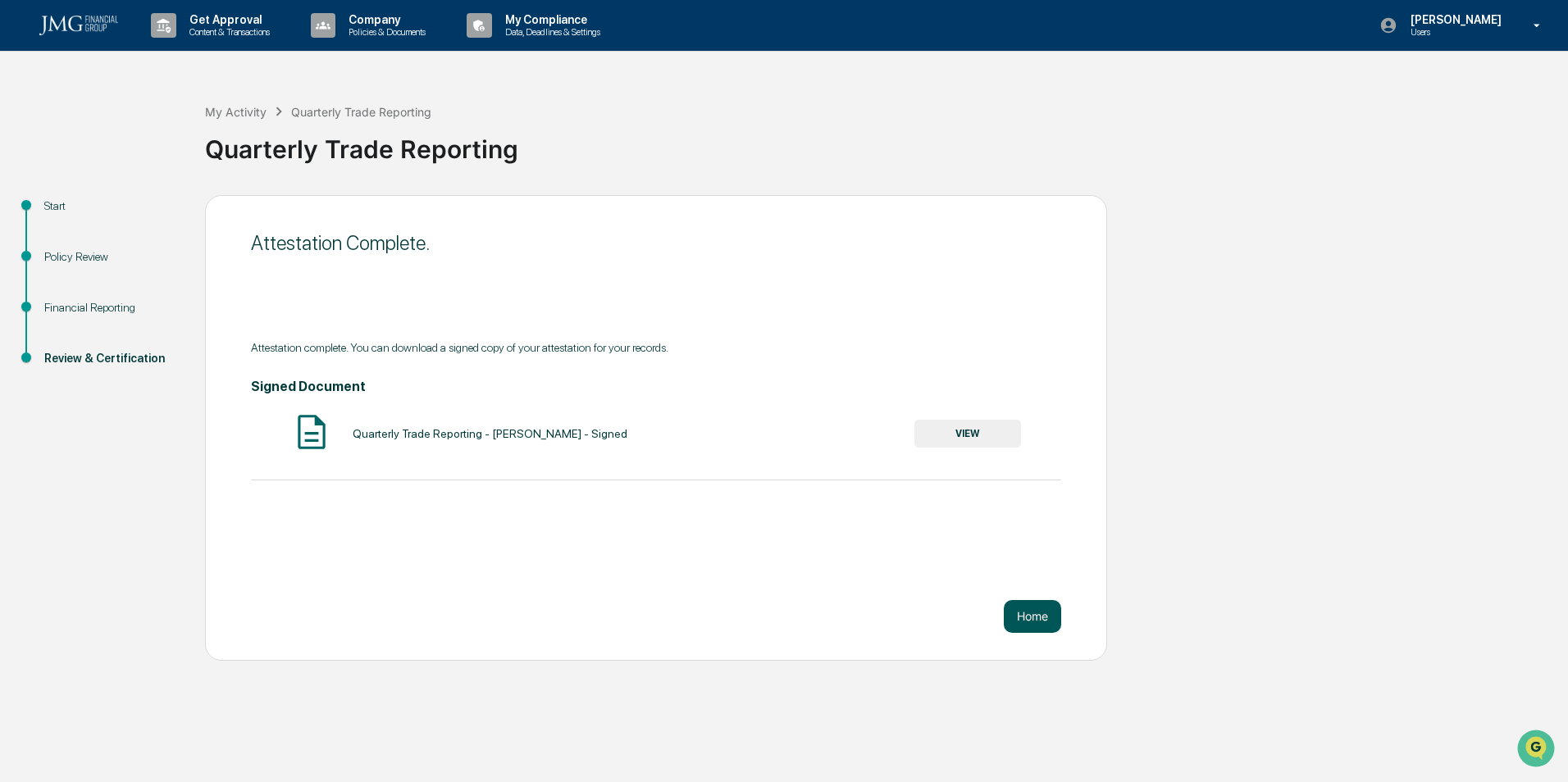
click at [1024, 613] on button "Home" at bounding box center [1031, 617] width 57 height 33
